Goal: Task Accomplishment & Management: Manage account settings

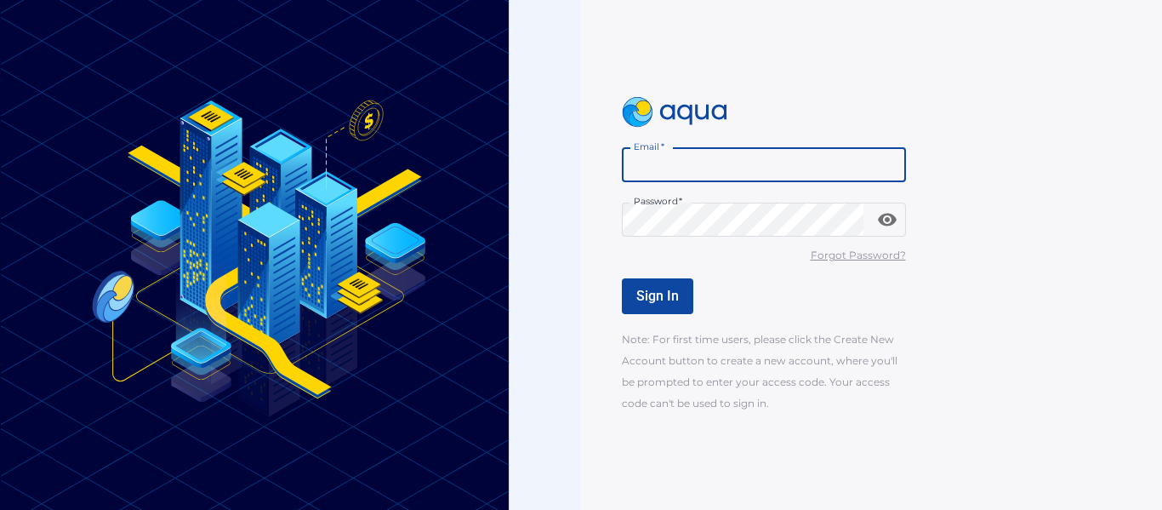
click at [714, 165] on input "Email   *" at bounding box center [764, 165] width 284 height 34
click at [584, 199] on div "Email   * Email * Password   * Password * Forgot Password? Sign In Note: For fi…" at bounding box center [871, 255] width 581 height 510
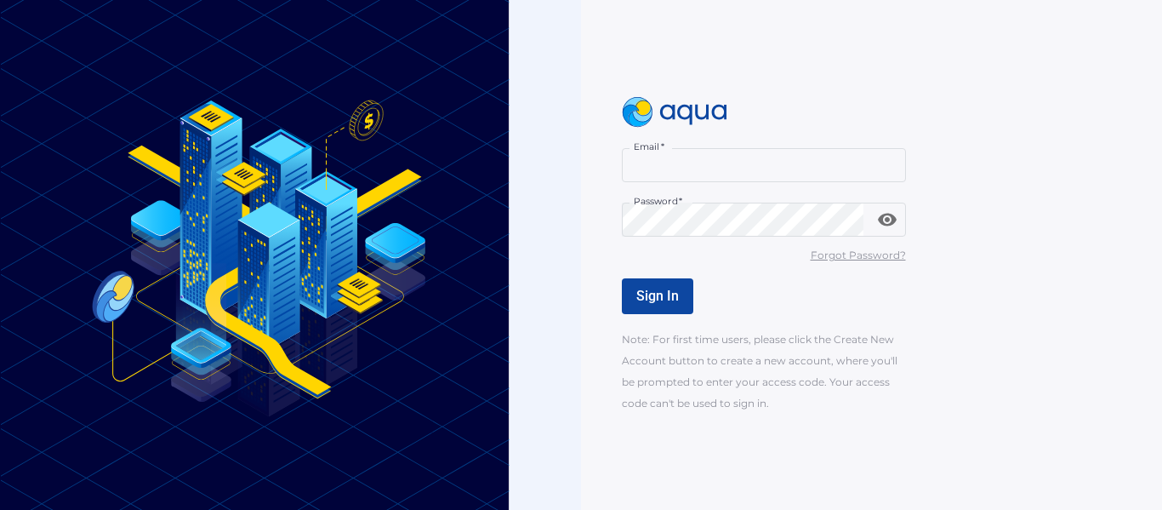
click at [578, 102] on div at bounding box center [290, 255] width 581 height 510
click at [709, 176] on input "Email   *" at bounding box center [764, 165] width 284 height 34
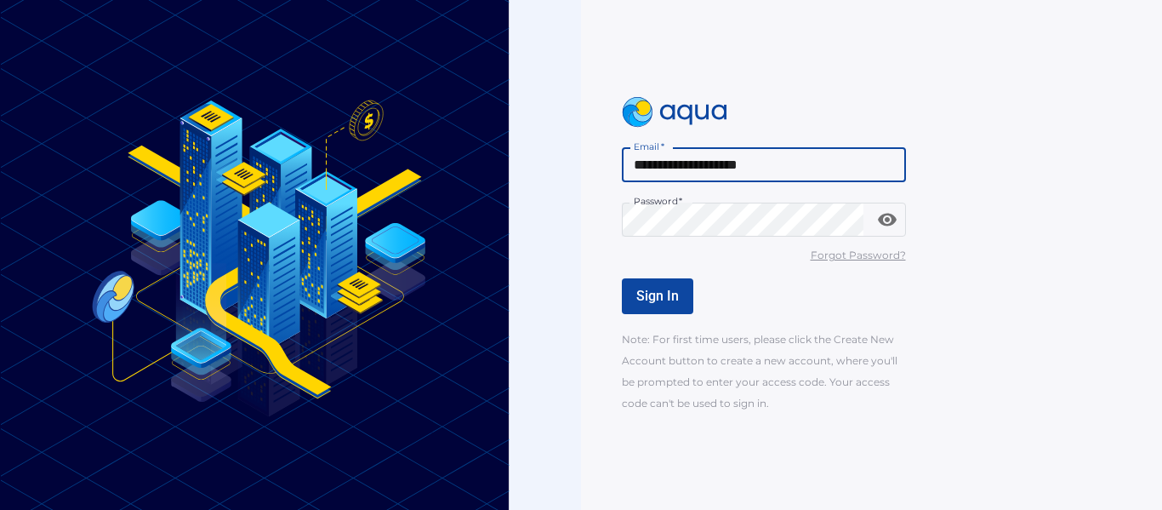
type input "**********"
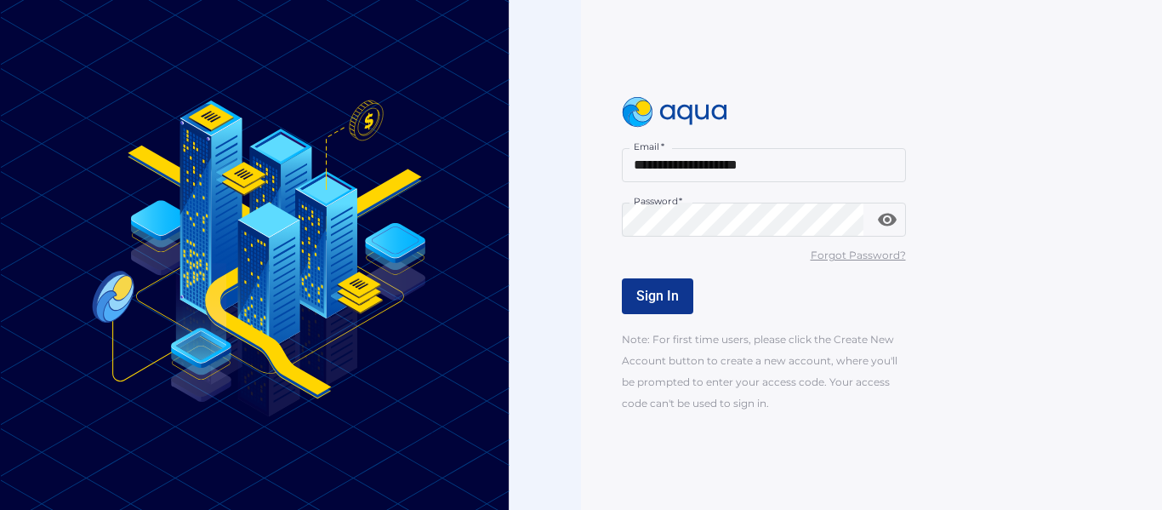
click at [670, 284] on button "Sign In" at bounding box center [657, 296] width 71 height 36
click at [684, 282] on button "Sign In" at bounding box center [657, 296] width 71 height 36
click at [390, 206] on img at bounding box center [255, 255] width 510 height 510
click at [670, 350] on div "Note: For first time users, please click the Create New Account button to creat…" at bounding box center [764, 371] width 284 height 86
click at [841, 256] on u "Forgot Password?" at bounding box center [858, 254] width 95 height 13
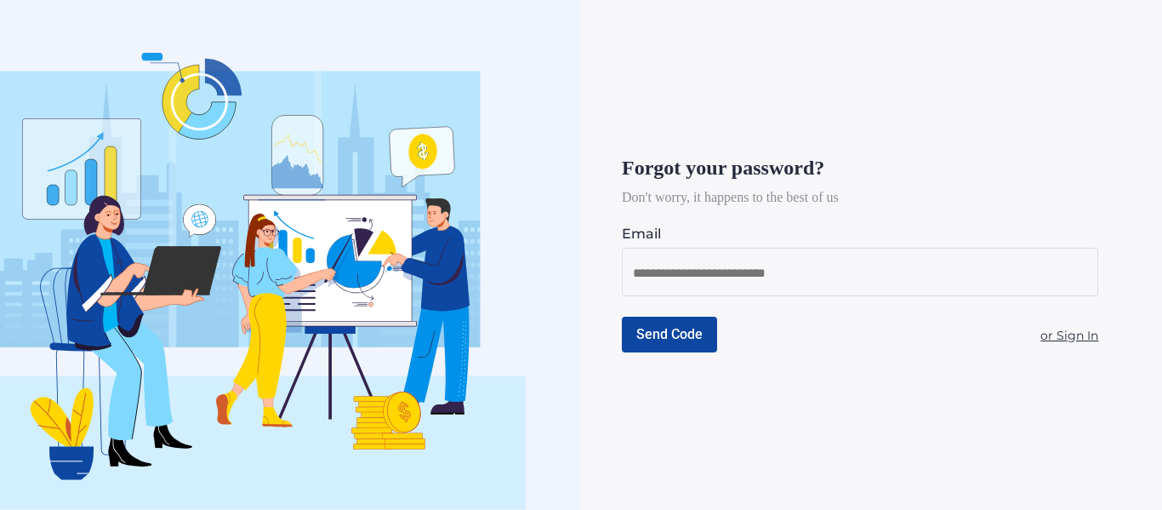
click at [1061, 336] on u "or Sign In" at bounding box center [1069, 335] width 58 height 15
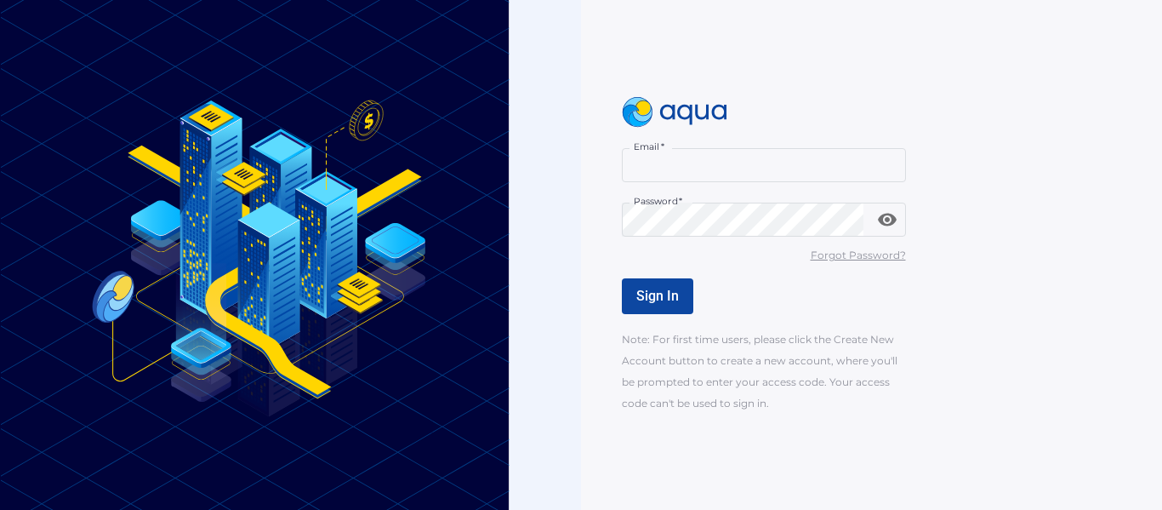
click at [767, 287] on div "Sign In" at bounding box center [764, 296] width 284 height 36
